Goal: Check status

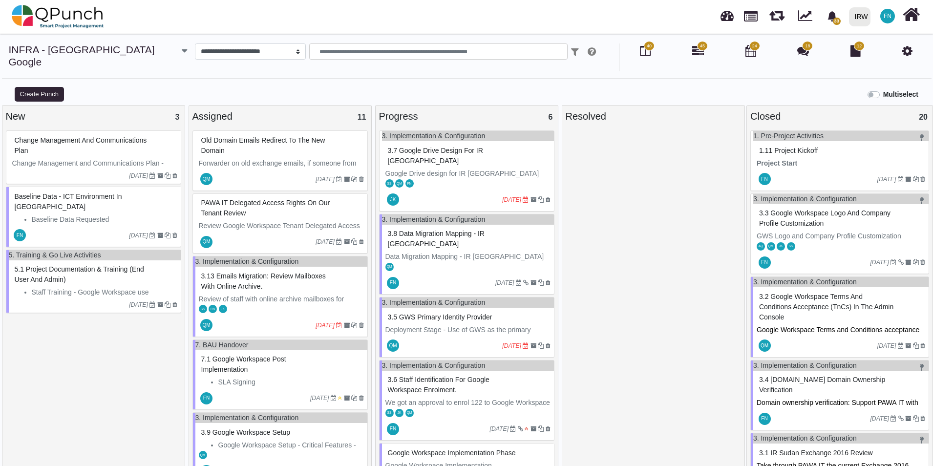
scroll to position [684, 0]
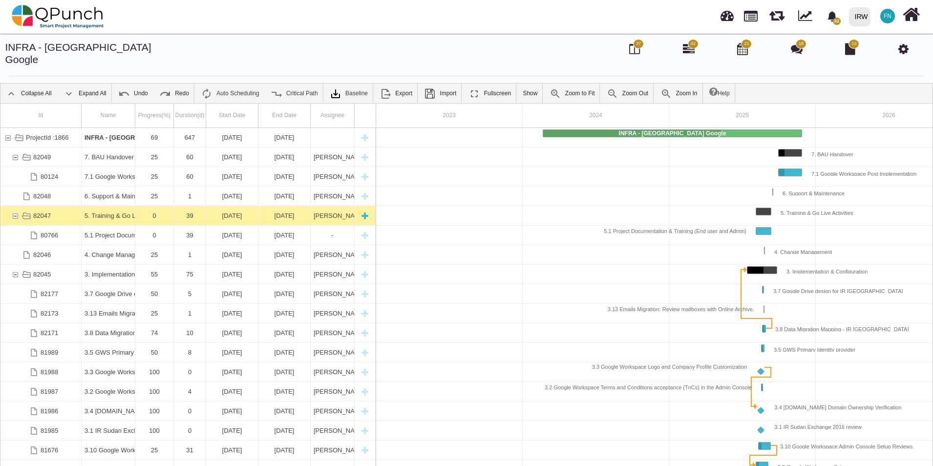
scroll to position [0, 31]
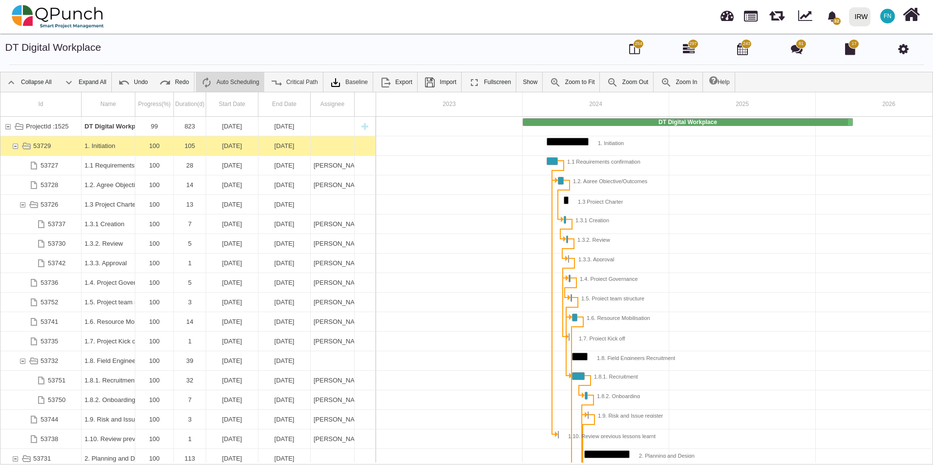
scroll to position [0, 98]
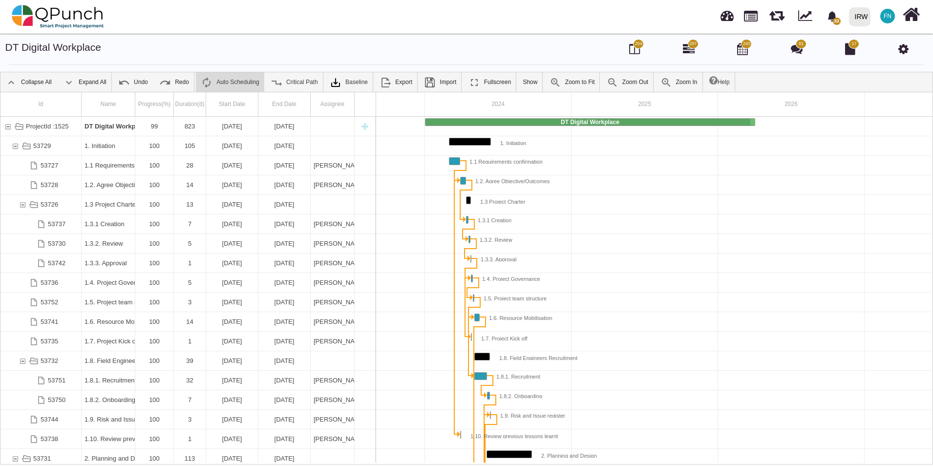
click at [25, 15] on img at bounding box center [58, 16] width 92 height 29
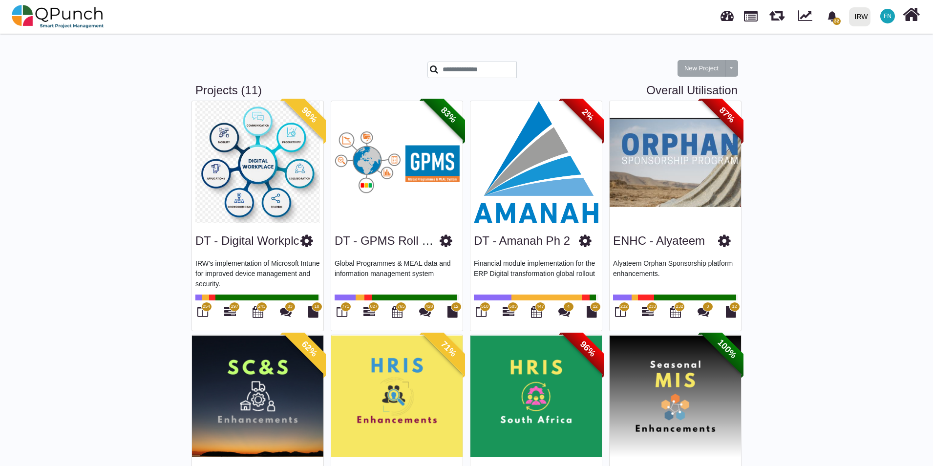
click at [393, 170] on img at bounding box center [396, 162] width 131 height 122
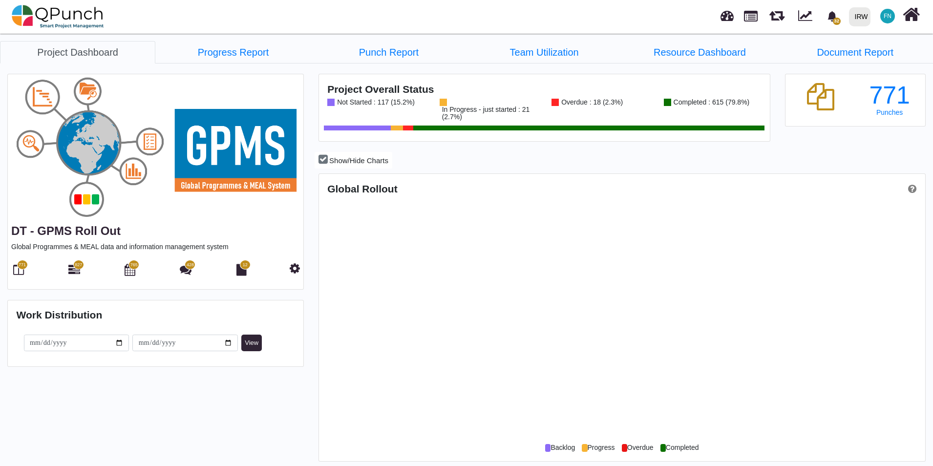
scroll to position [268, 605]
click at [224, 47] on link "Progress Report" at bounding box center [232, 52] width 155 height 22
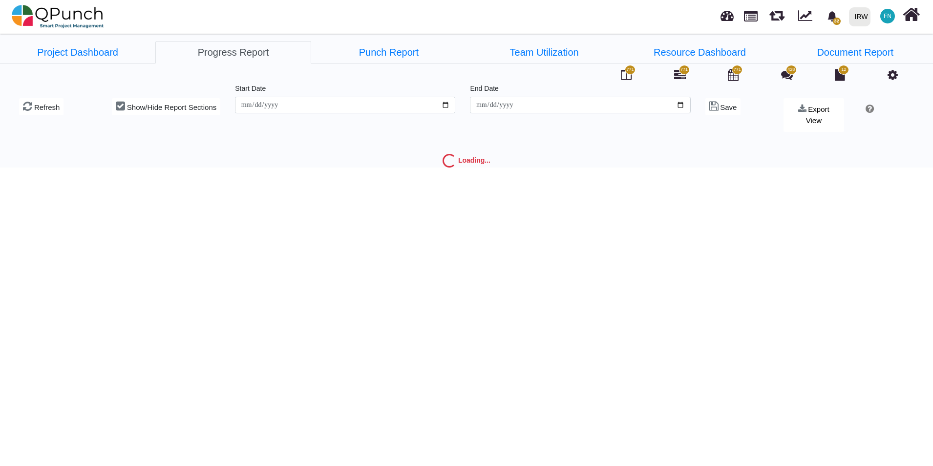
type input "**********"
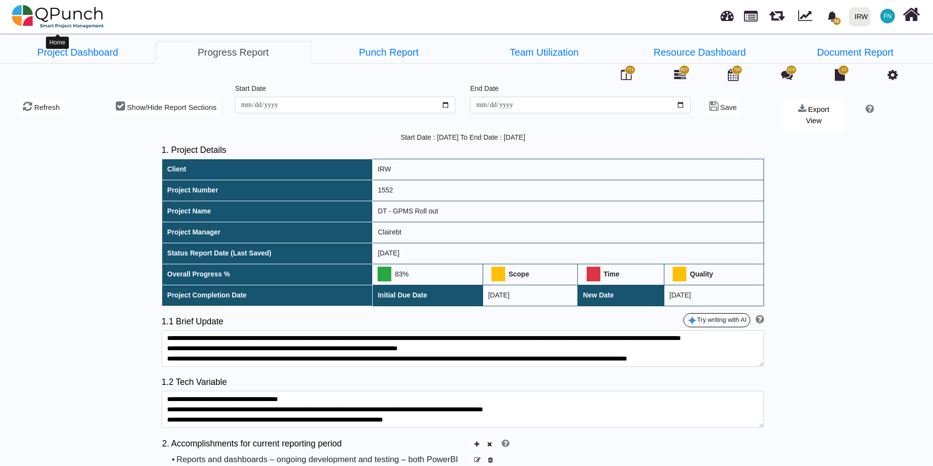
click at [81, 16] on img at bounding box center [58, 16] width 92 height 29
